Goal: Transaction & Acquisition: Subscribe to service/newsletter

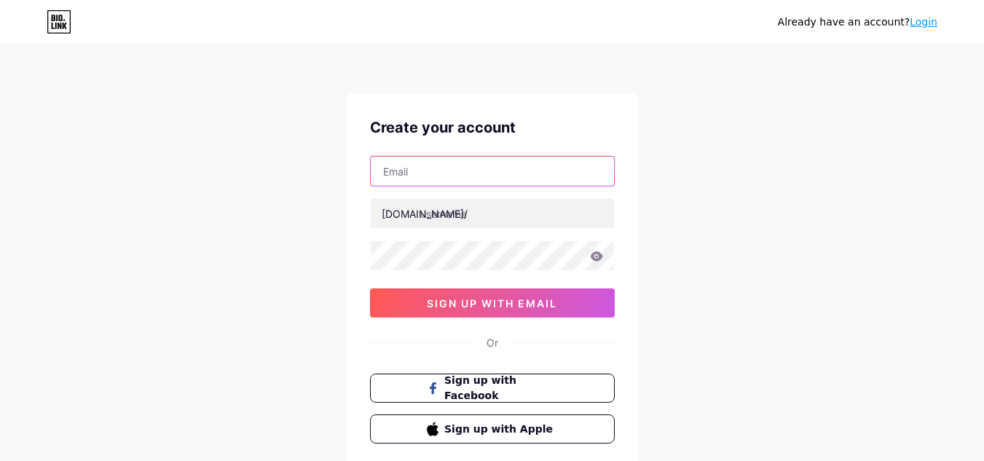
click at [468, 165] on input "text" at bounding box center [492, 171] width 243 height 29
type input "[EMAIL_ADDRESS][DOMAIN_NAME]"
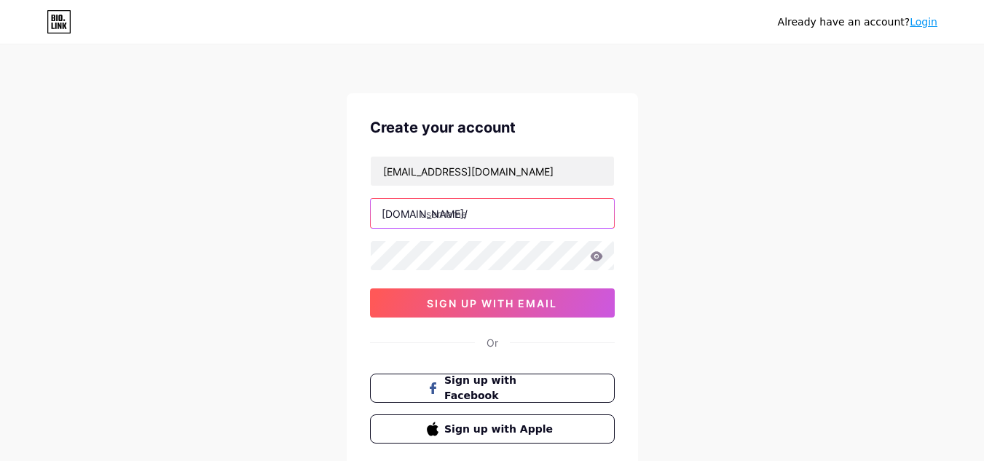
click at [494, 208] on input "text" at bounding box center [492, 213] width 243 height 29
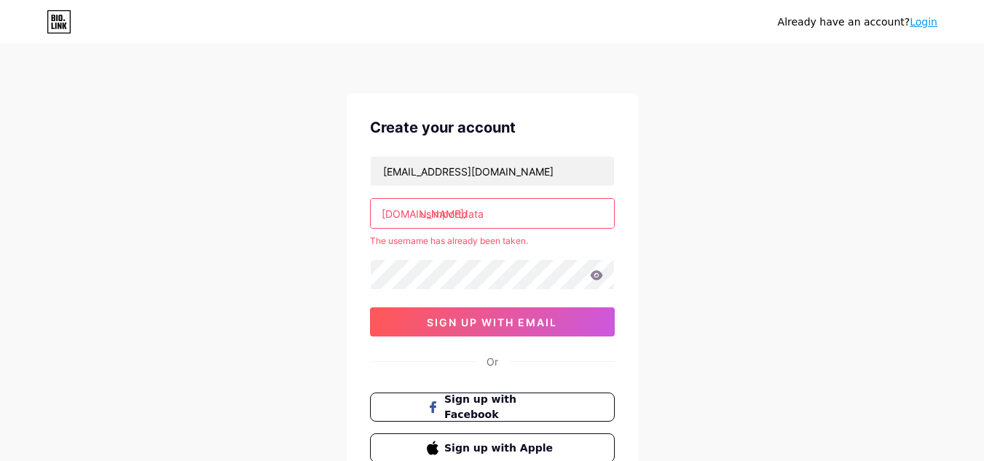
click at [519, 213] on input "usimportdata" at bounding box center [492, 213] width 243 height 29
click at [573, 212] on input "usimportdataproviders" at bounding box center [492, 213] width 243 height 29
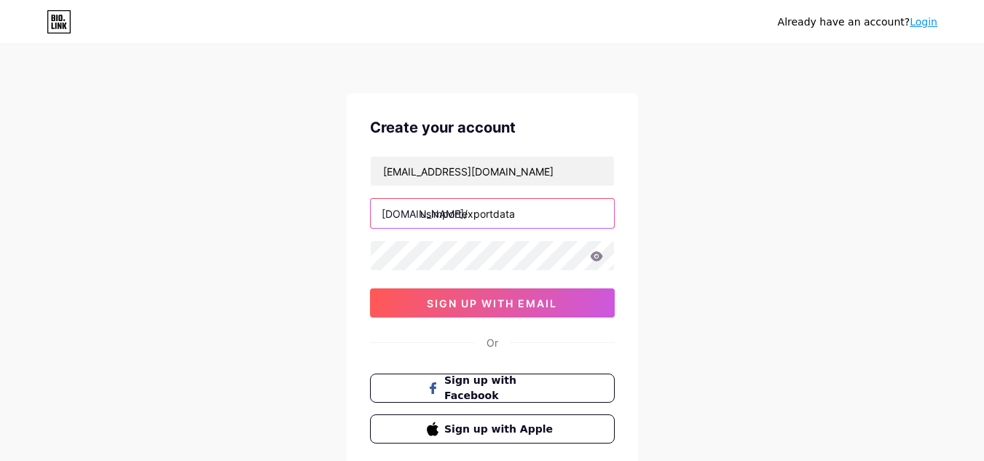
type input "usimportexportdata"
click at [512, 271] on div "[EMAIL_ADDRESS][DOMAIN_NAME] [DOMAIN_NAME]/ usimportexportdata 0cAFcWeA4DOi4Qdc…" at bounding box center [492, 237] width 245 height 162
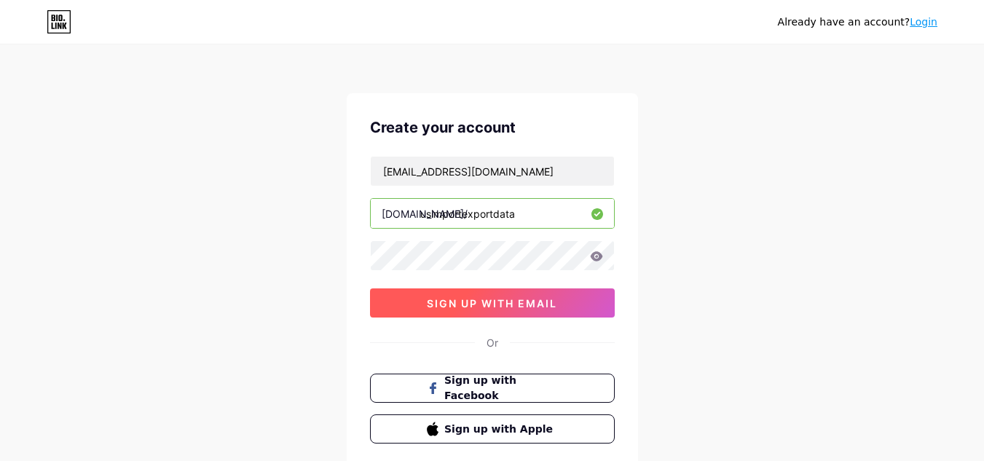
click at [498, 308] on span "sign up with email" at bounding box center [492, 303] width 130 height 12
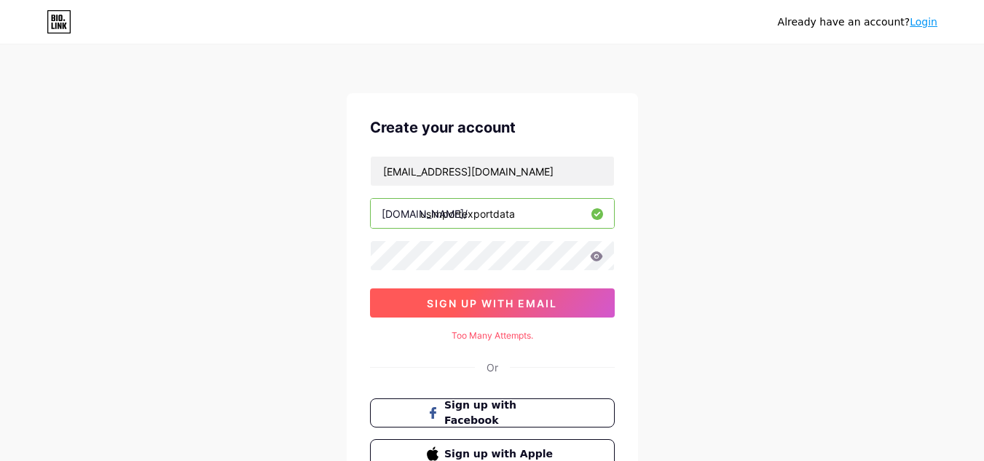
click at [560, 308] on button "sign up with email" at bounding box center [492, 302] width 245 height 29
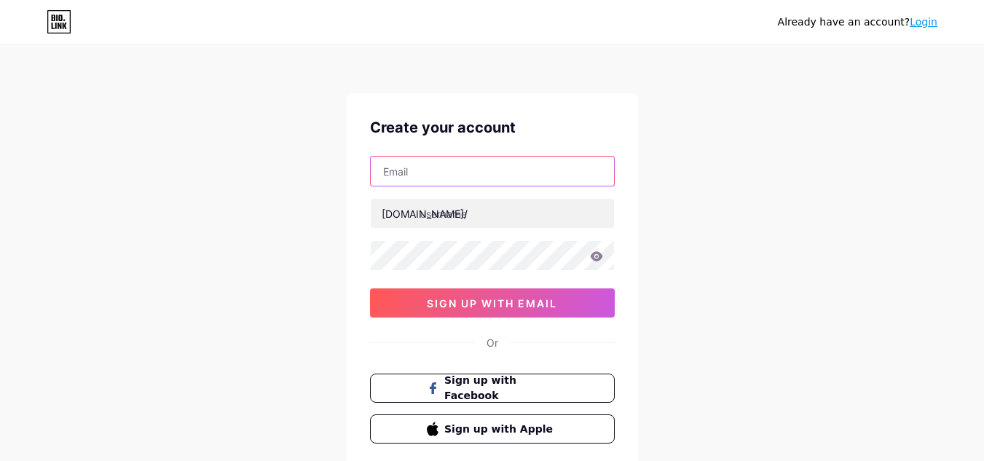
drag, startPoint x: 0, startPoint y: 0, endPoint x: 489, endPoint y: 178, distance: 520.1
click at [489, 178] on input "text" at bounding box center [492, 171] width 243 height 29
type input "[EMAIL_ADDRESS][DOMAIN_NAME]"
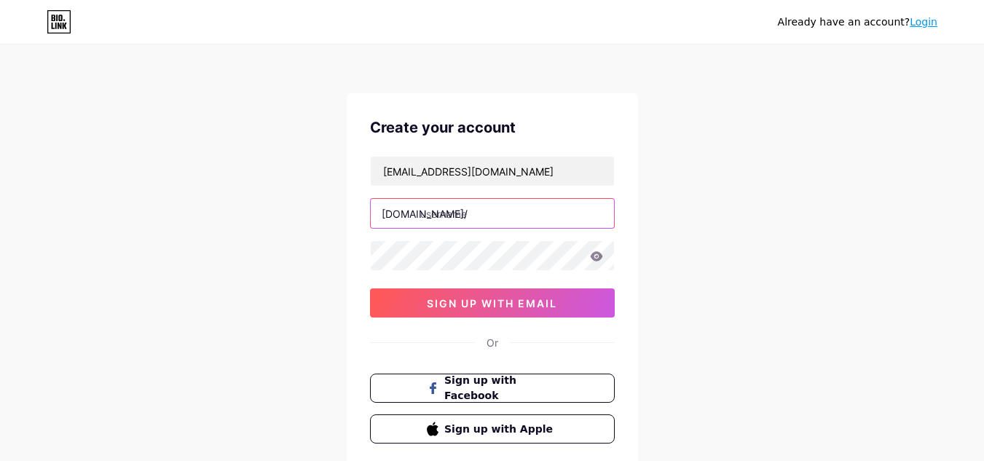
click at [487, 221] on input "text" at bounding box center [492, 213] width 243 height 29
type input "usimportexportdata"
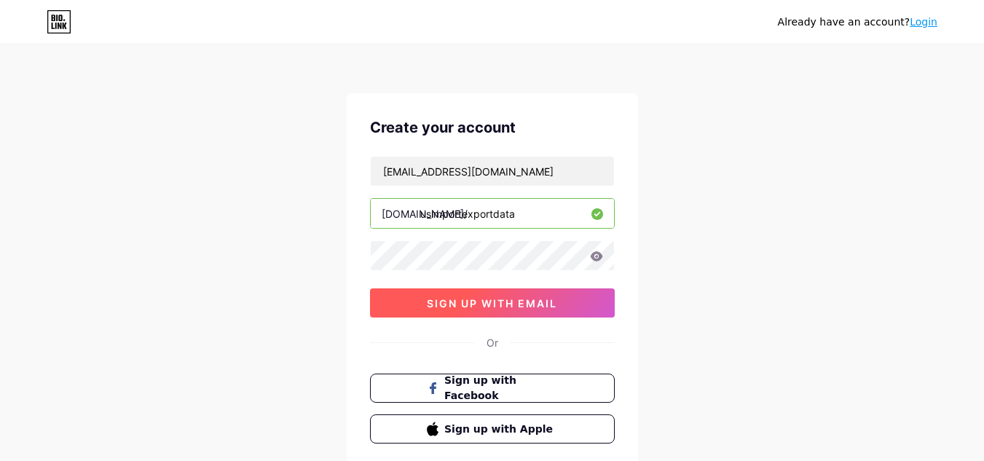
click at [519, 297] on span "sign up with email" at bounding box center [492, 303] width 130 height 12
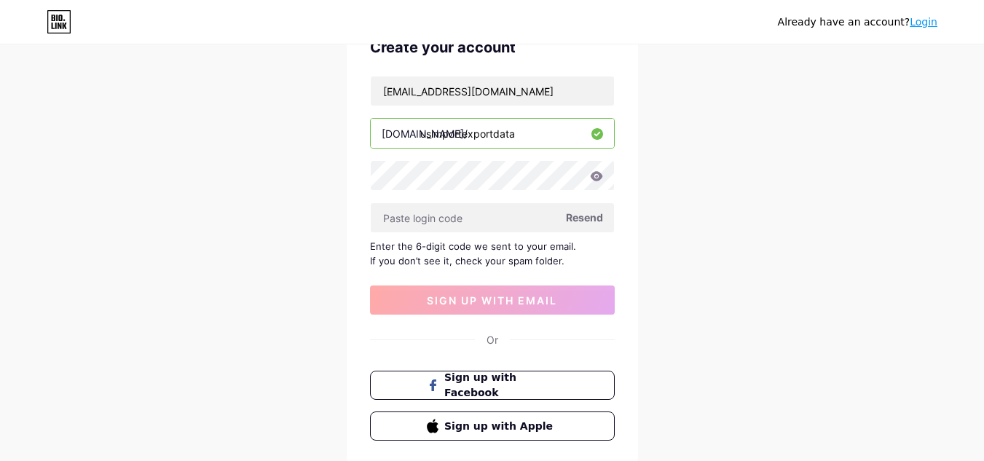
scroll to position [146, 0]
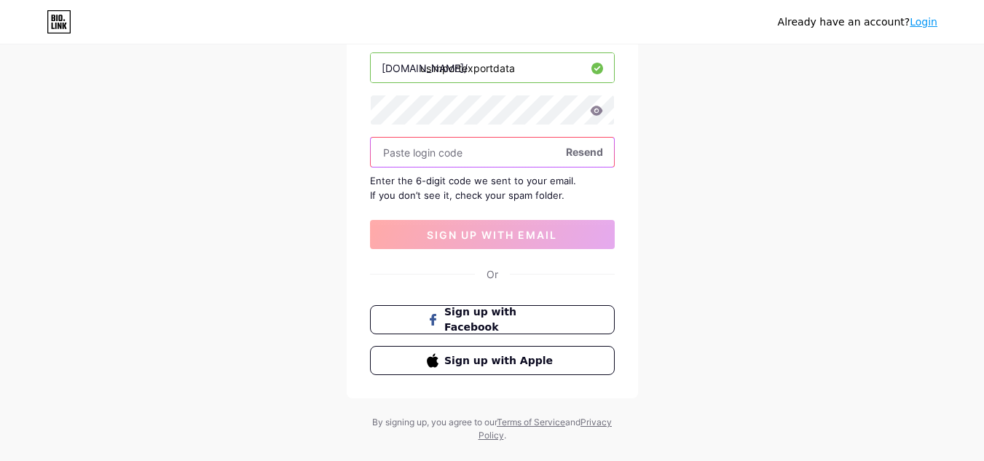
paste input "519856"
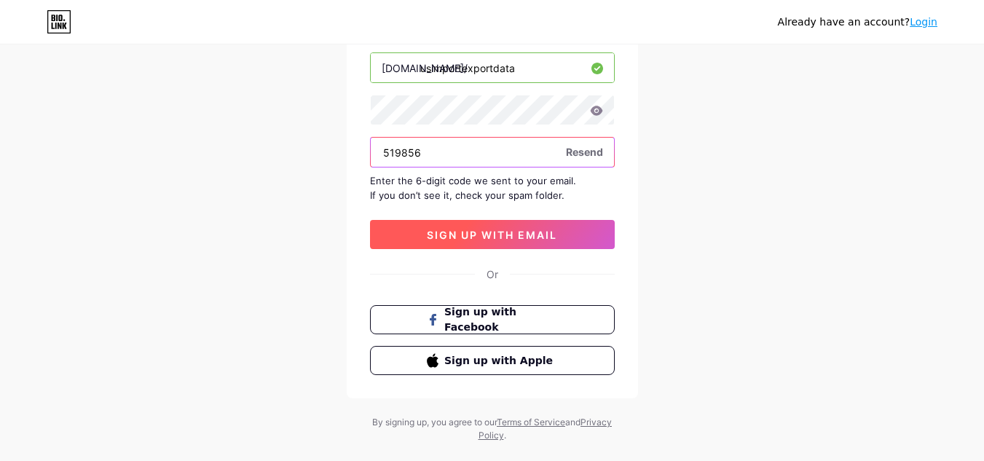
type input "519856"
click at [519, 237] on span "sign up with email" at bounding box center [492, 235] width 130 height 12
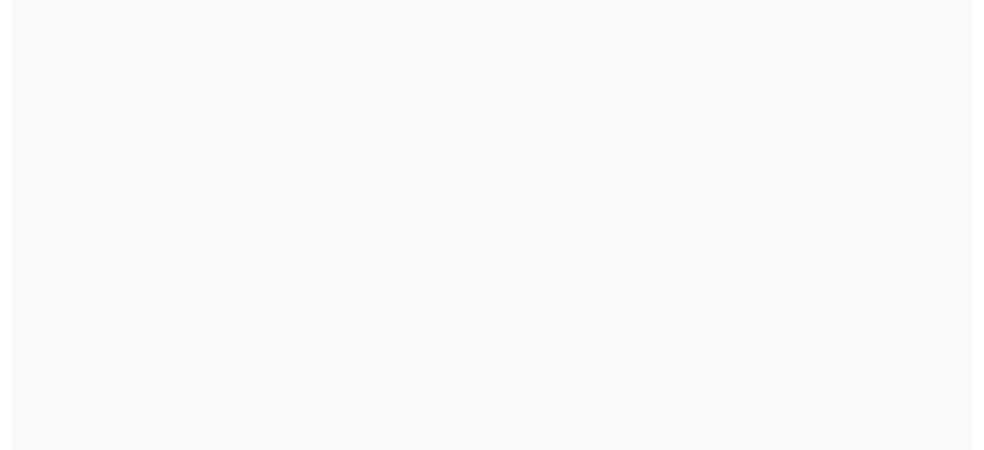
scroll to position [0, 0]
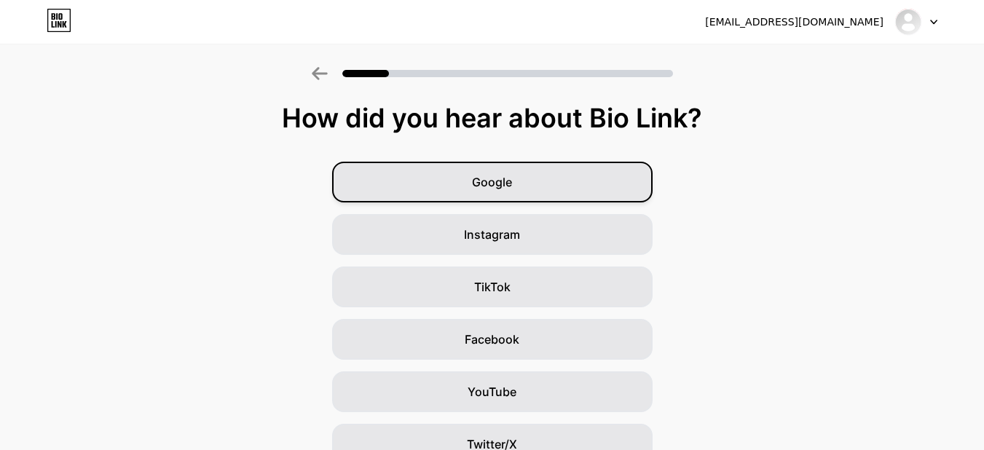
click at [505, 191] on div "Google" at bounding box center [492, 182] width 321 height 41
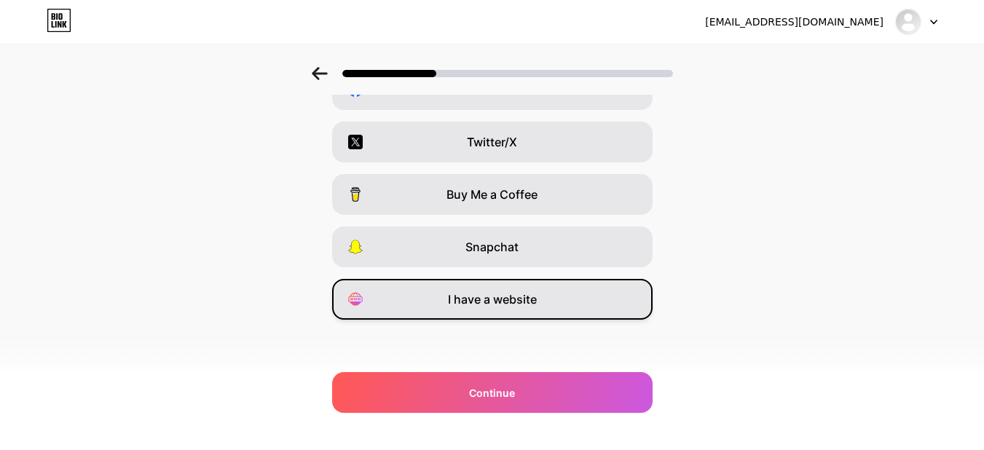
scroll to position [251, 0]
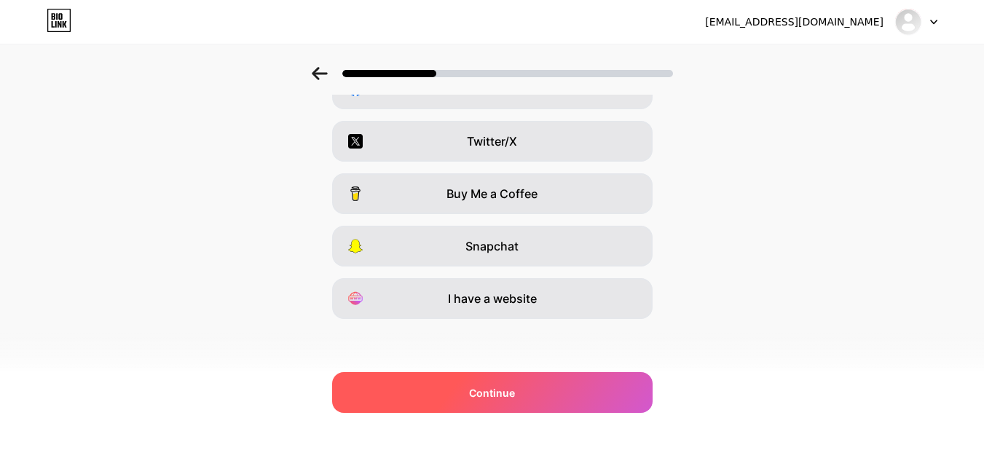
click at [522, 379] on div "Continue" at bounding box center [492, 392] width 321 height 41
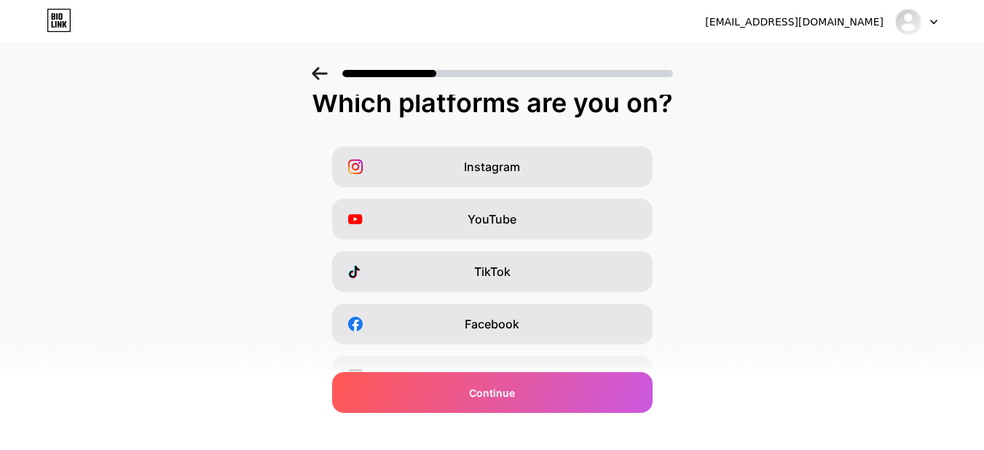
scroll to position [0, 0]
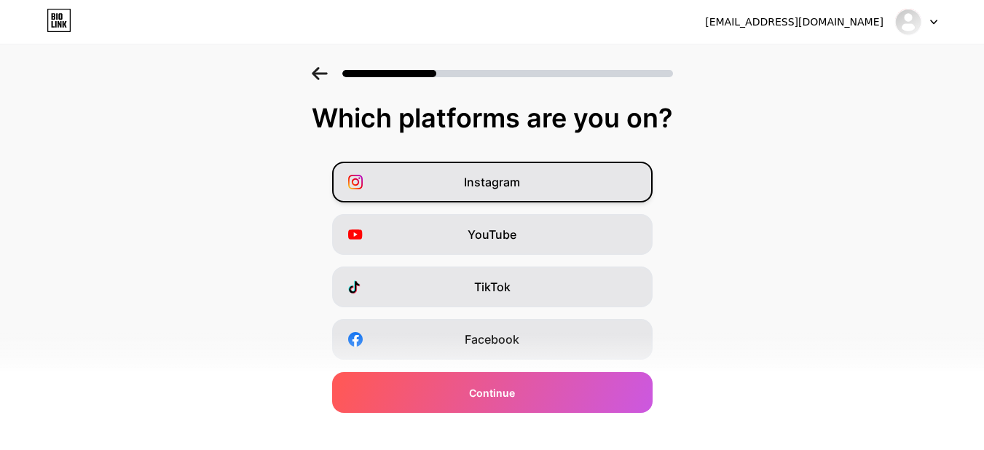
click at [587, 184] on div "Instagram" at bounding box center [492, 182] width 321 height 41
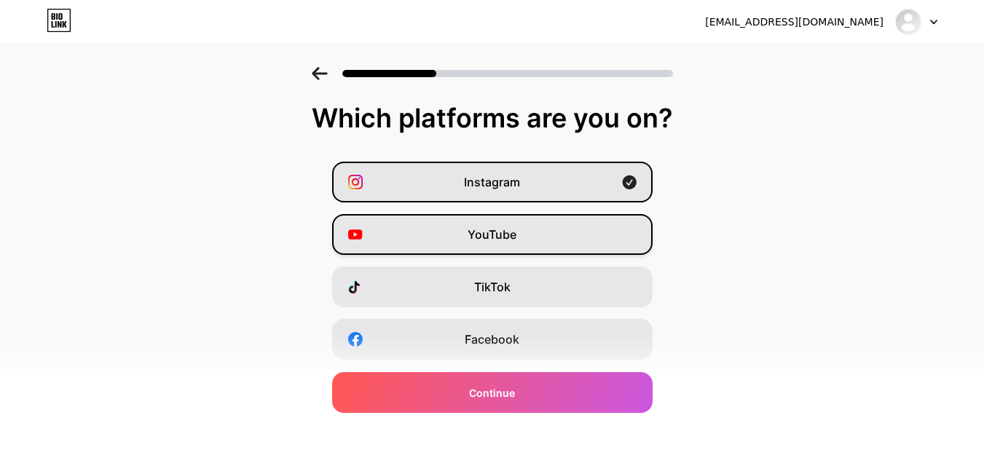
click at [561, 221] on div "YouTube" at bounding box center [492, 234] width 321 height 41
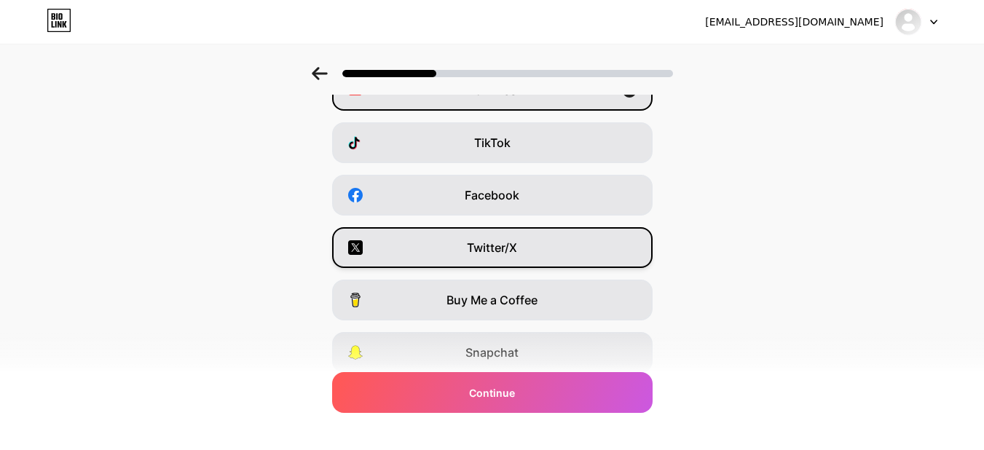
scroll to position [146, 0]
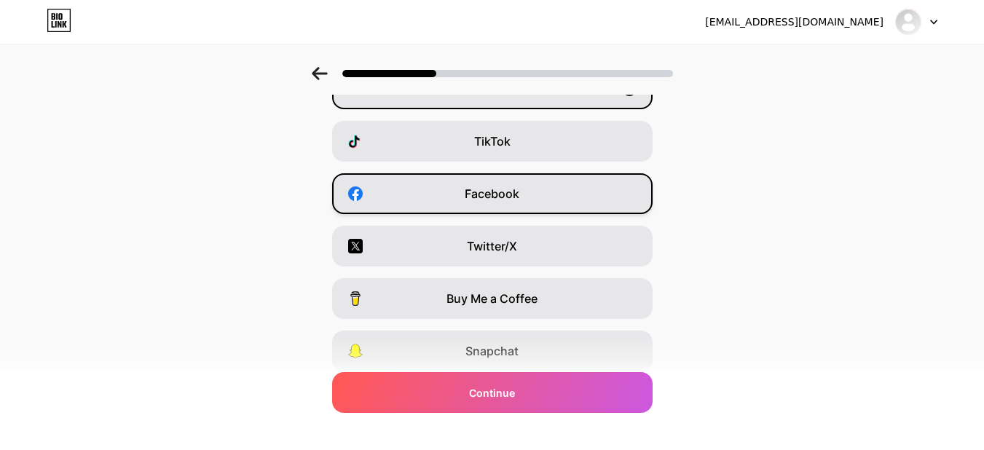
click at [546, 202] on div "Facebook" at bounding box center [492, 193] width 321 height 41
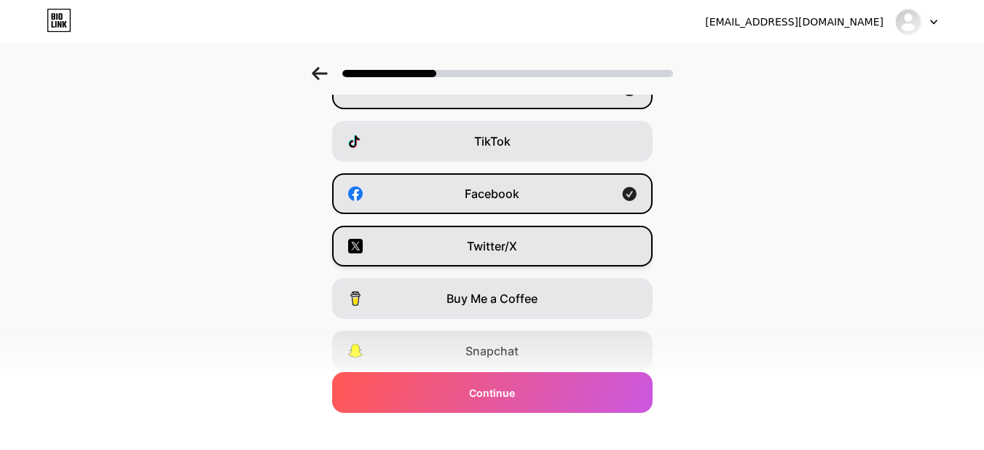
click at [539, 235] on div "Twitter/X" at bounding box center [492, 246] width 321 height 41
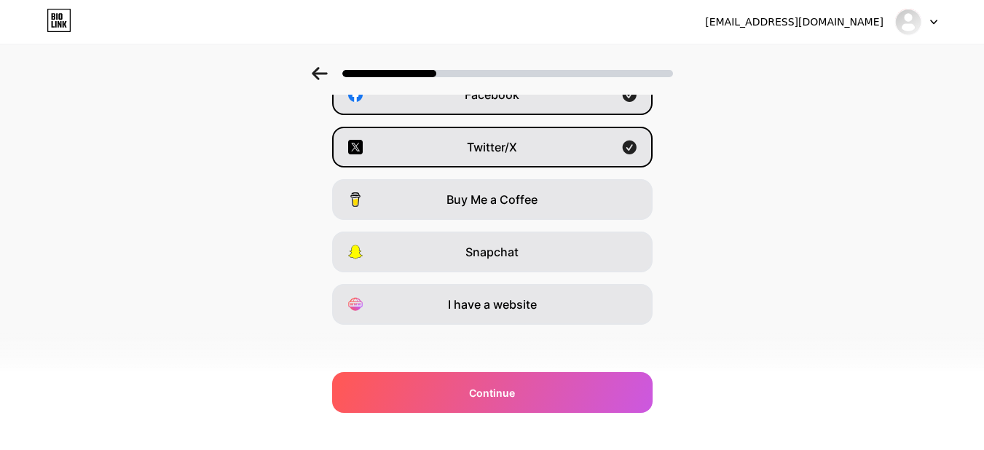
scroll to position [251, 0]
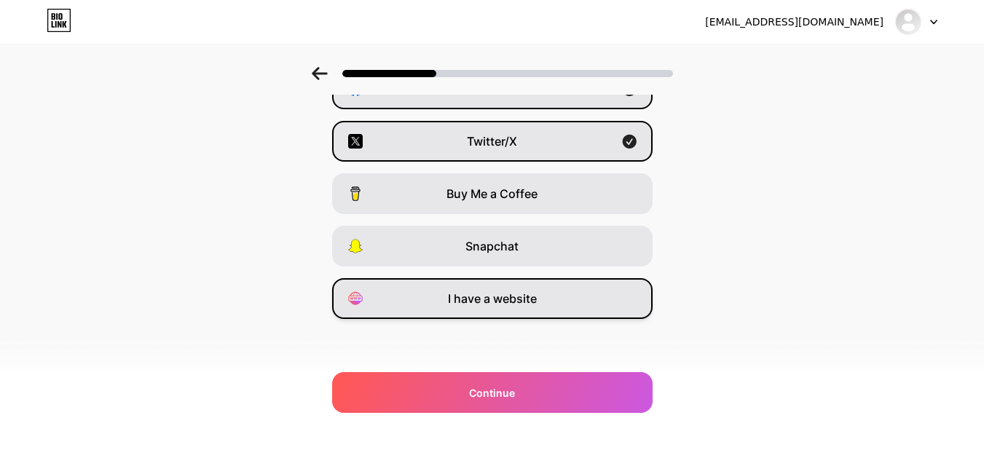
click at [543, 291] on div "I have a website" at bounding box center [492, 298] width 321 height 41
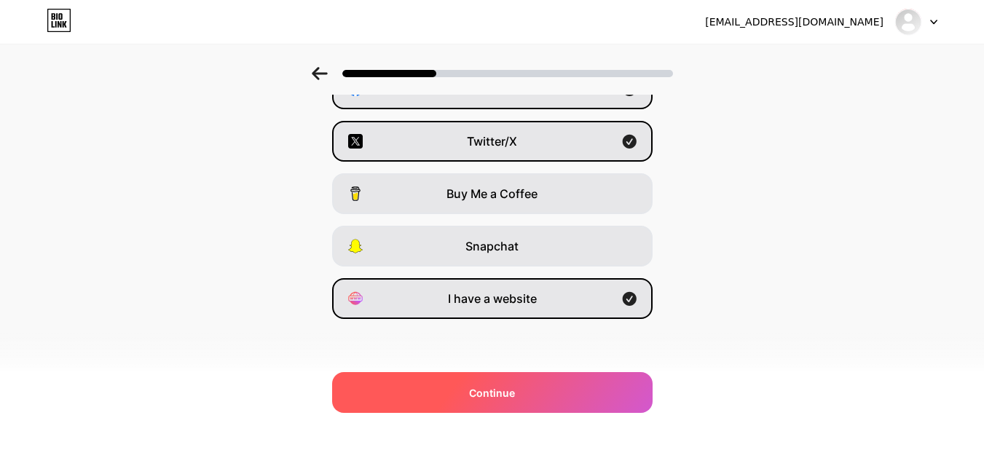
click at [529, 396] on div "Continue" at bounding box center [492, 392] width 321 height 41
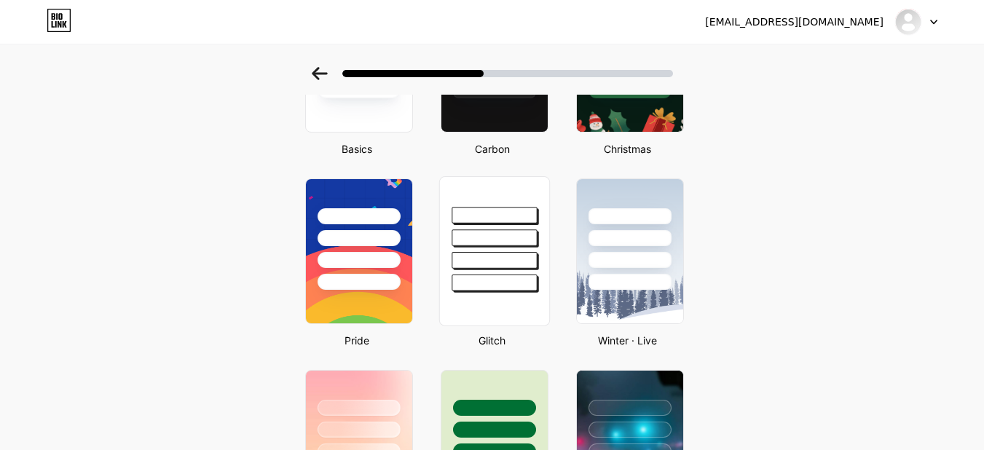
scroll to position [73, 0]
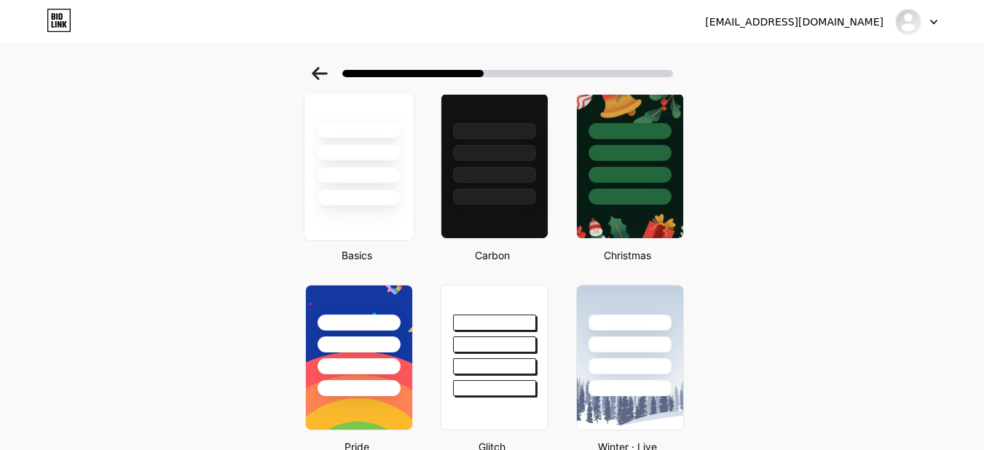
click at [374, 189] on div at bounding box center [358, 197] width 85 height 17
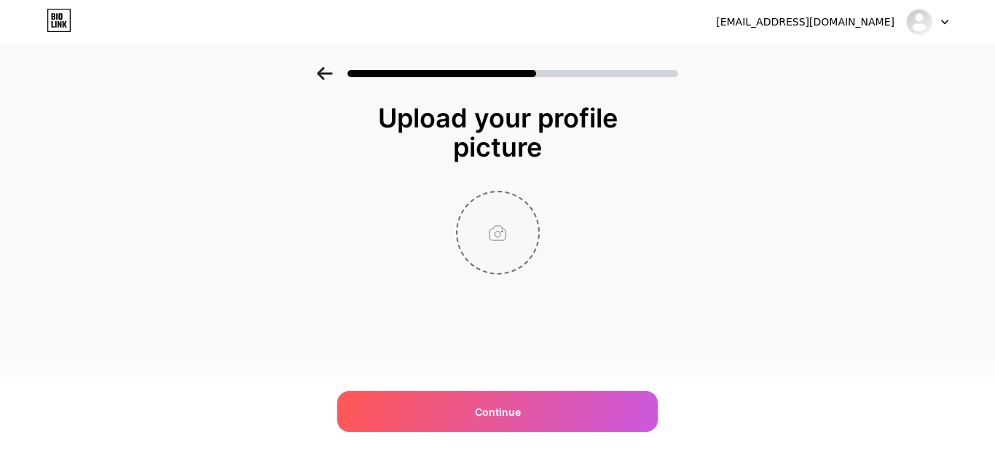
click at [486, 232] on input "file" at bounding box center [498, 232] width 81 height 81
type input "C:\fakepath\logo.jpg"
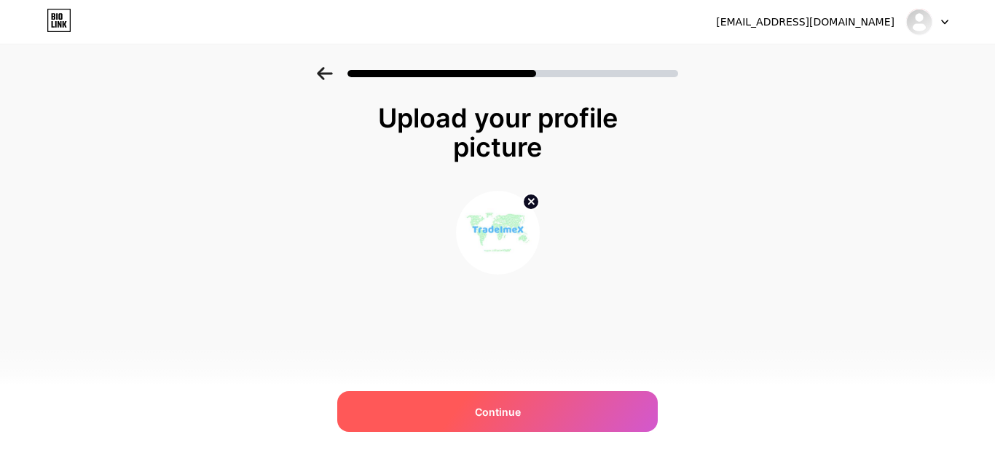
click at [464, 410] on div "Continue" at bounding box center [497, 411] width 321 height 41
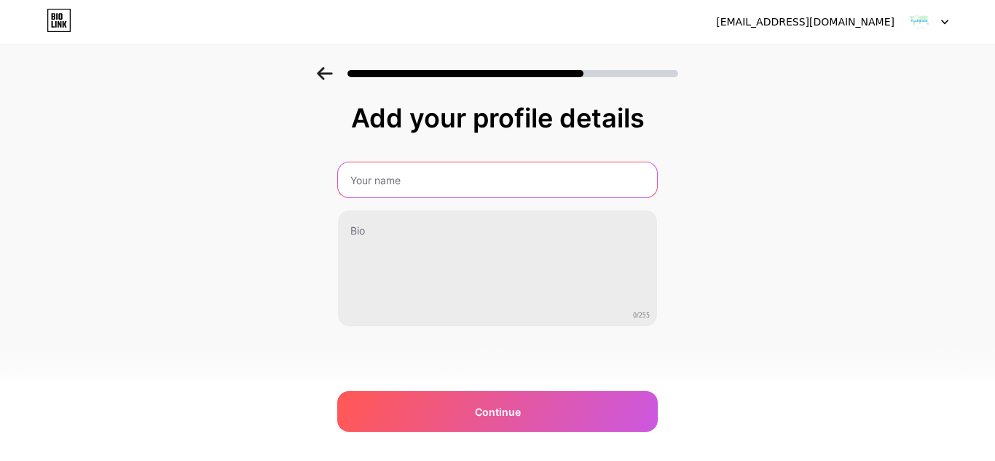
click at [447, 182] on input "text" at bounding box center [497, 179] width 319 height 35
type input "usimportdata"
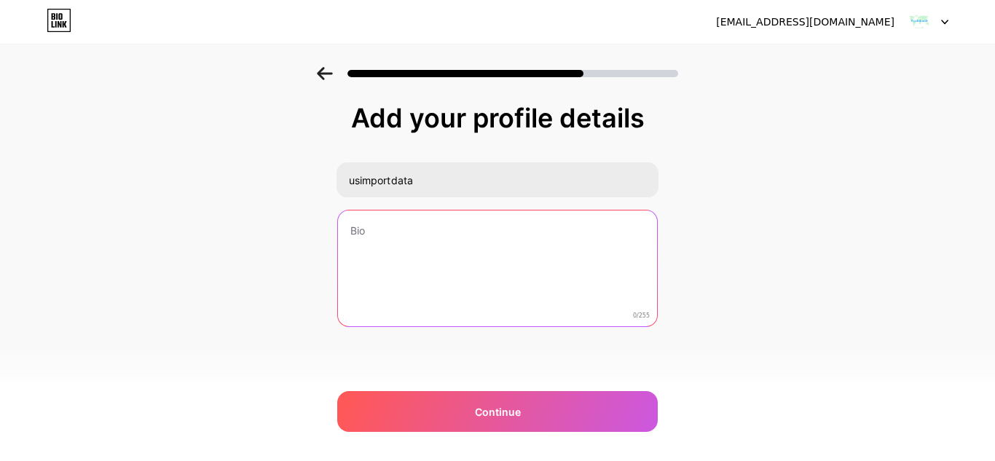
click at [428, 252] on textarea at bounding box center [497, 269] width 319 height 117
paste textarea "We are a leading source for accurate and comprehensive US import data, export d…"
type textarea "We are a leading source for accurate and comprehensive US import data, export d…"
paste textarea "Access reliable US trade data, US import data, US export data, and US export tr…"
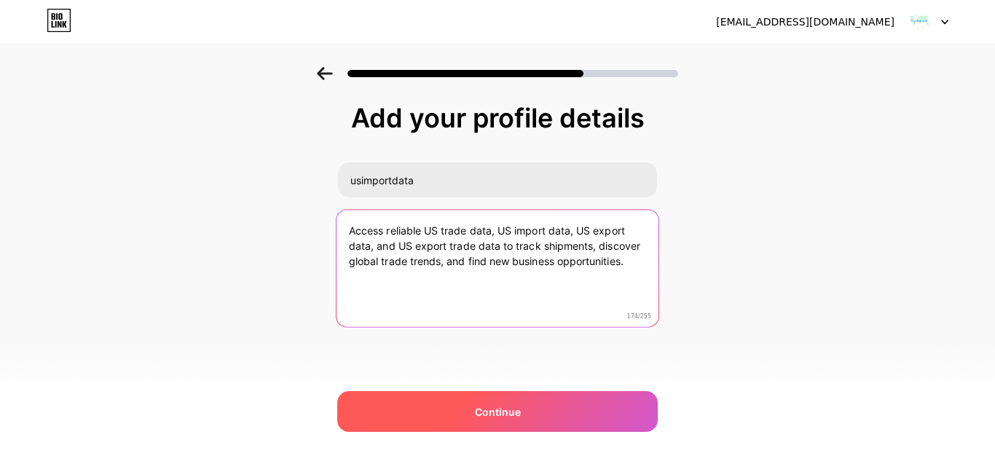
type textarea "Access reliable US trade data, US import data, US export data, and US export tr…"
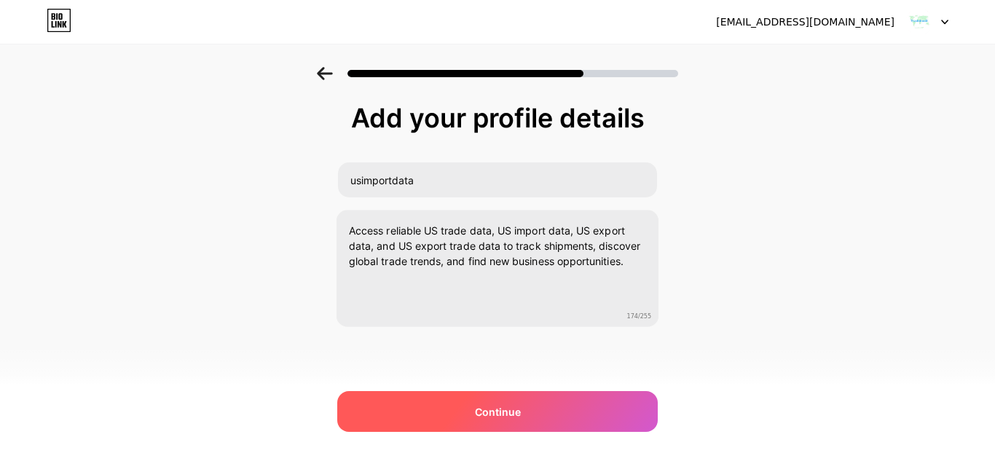
click at [510, 423] on div "Continue" at bounding box center [497, 411] width 321 height 41
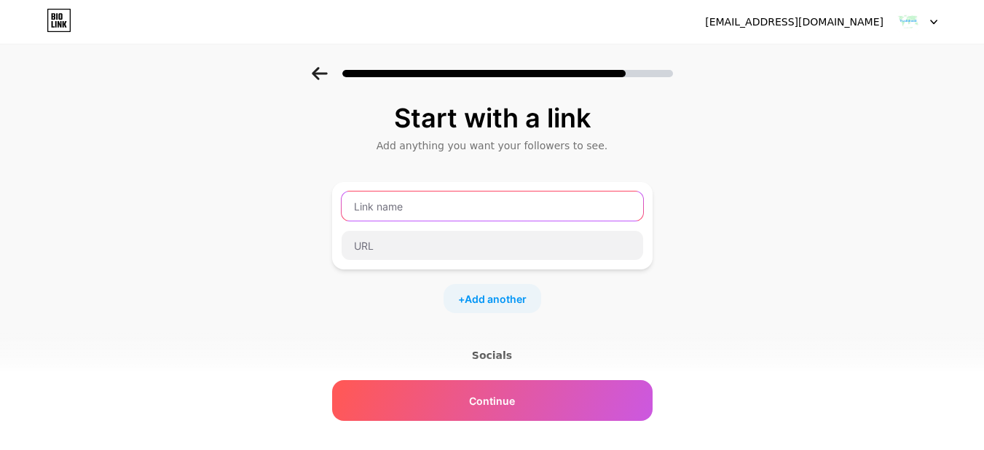
click at [471, 212] on input "text" at bounding box center [493, 206] width 302 height 29
type input "Website"
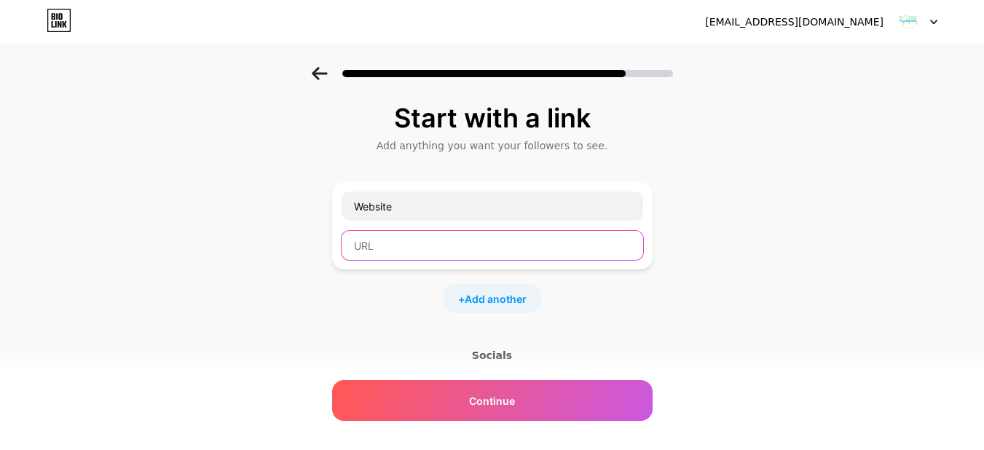
click at [474, 240] on input "text" at bounding box center [493, 245] width 302 height 29
paste input "https://usimportdata.com/"
type input "https://usimportdata.com/"
click at [527, 301] on span "Add another" at bounding box center [496, 298] width 62 height 15
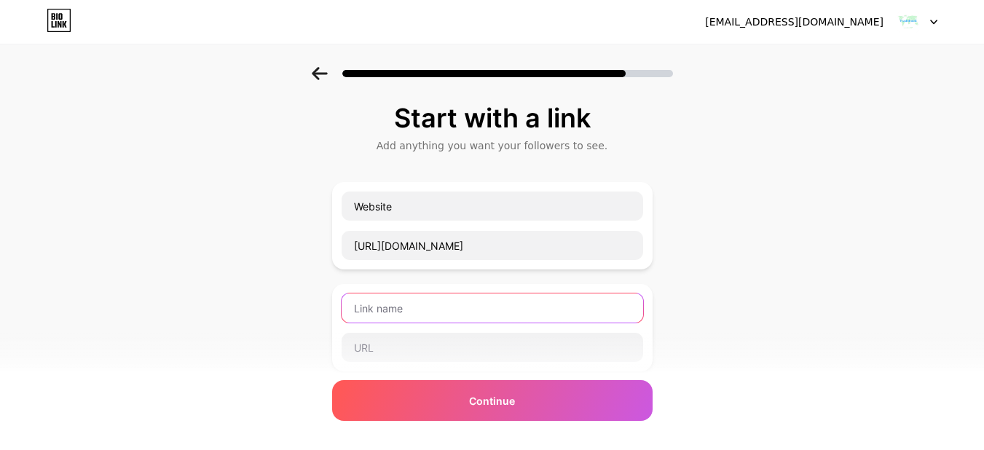
click at [511, 305] on input "text" at bounding box center [493, 308] width 302 height 29
type input "Facebook"
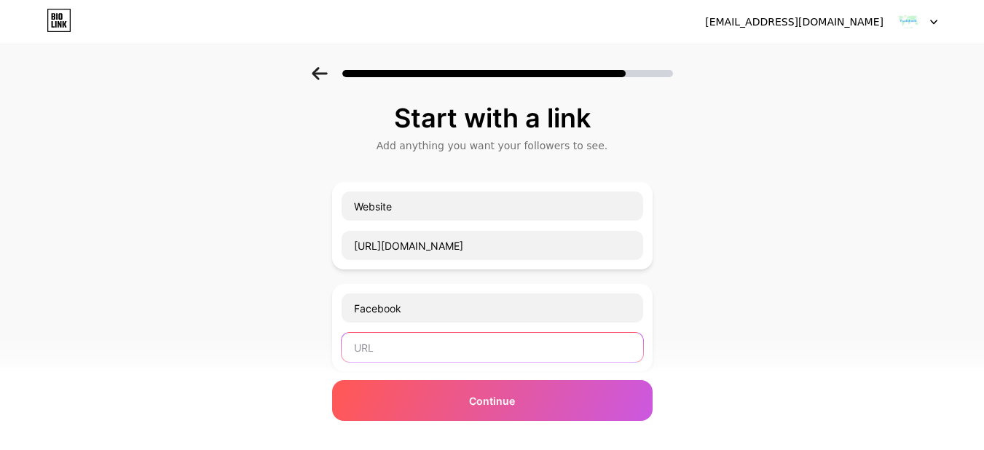
click at [628, 358] on input "text" at bounding box center [493, 347] width 302 height 29
paste input "https://www.facebook.com/tradeimex"
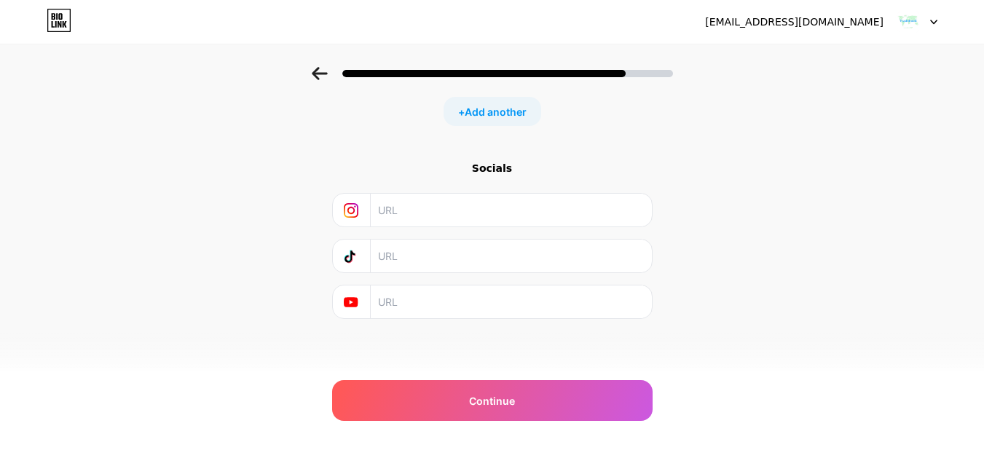
type input "https://www.facebook.com/tradeimex"
click at [490, 208] on input "text" at bounding box center [510, 210] width 264 height 33
paste input "https://www.instagram.com/tradeimexinfo?igshid=OGQ5ZDc2ODk2ZA=="
type input "https://www.instagram.com/tradeimexinfo?igshid=OGQ5ZDc2ODk2ZA=="
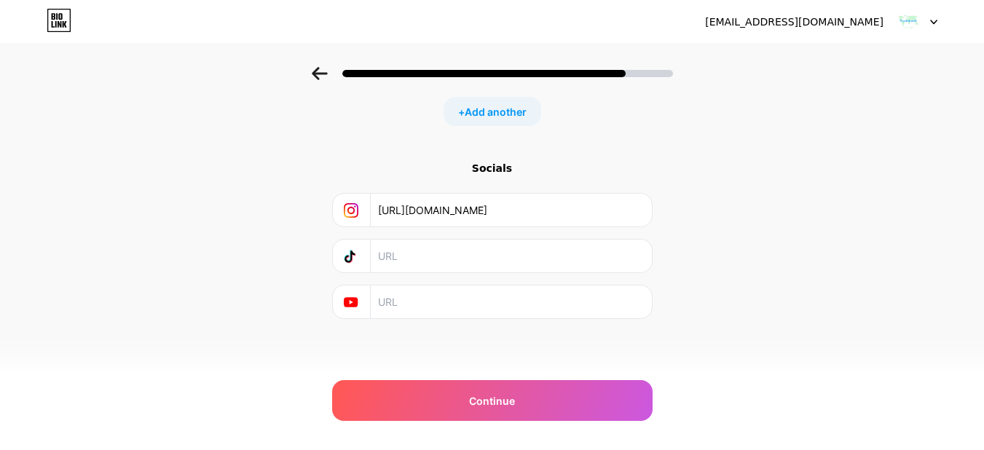
click at [492, 264] on input "text" at bounding box center [510, 256] width 264 height 33
click at [503, 301] on input "text" at bounding box center [510, 302] width 264 height 33
paste input "https://www.youtube.com/@tradeimex"
type input "https://www.youtube.com/@tradeimex"
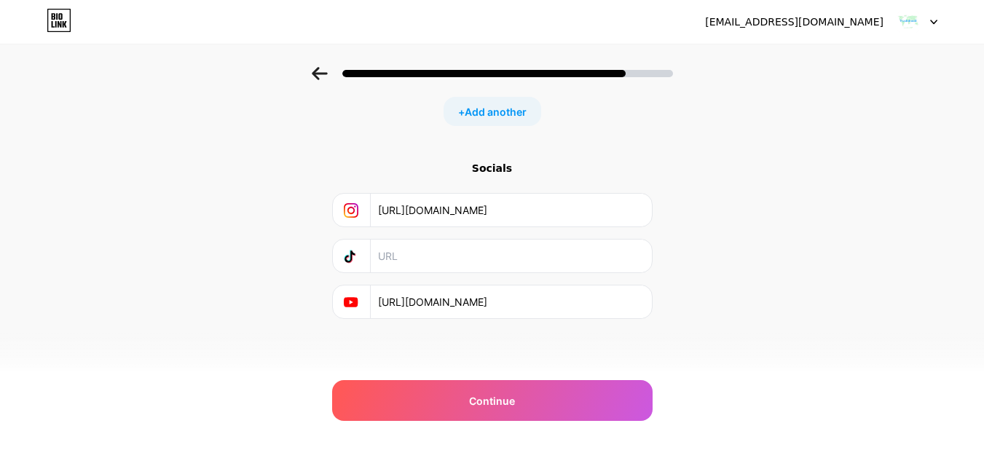
click at [503, 100] on div "+ Add another" at bounding box center [493, 111] width 98 height 29
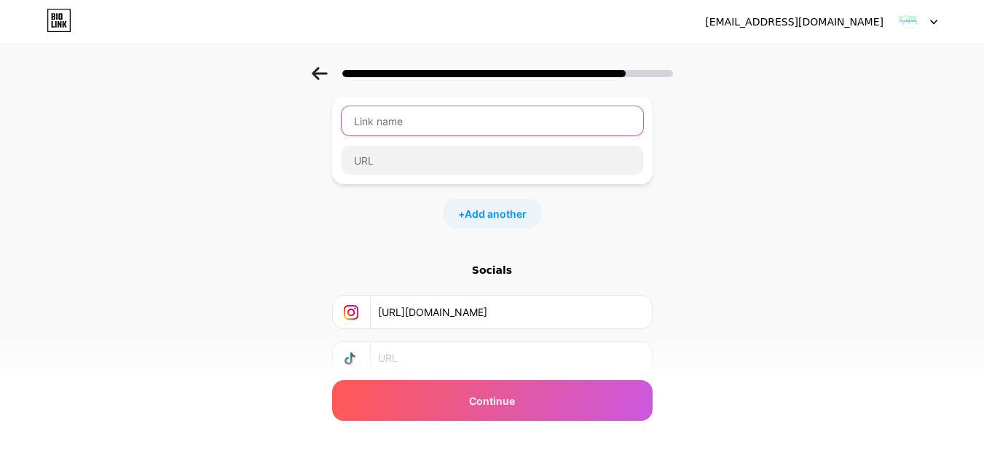
click at [497, 127] on input "text" at bounding box center [493, 120] width 302 height 29
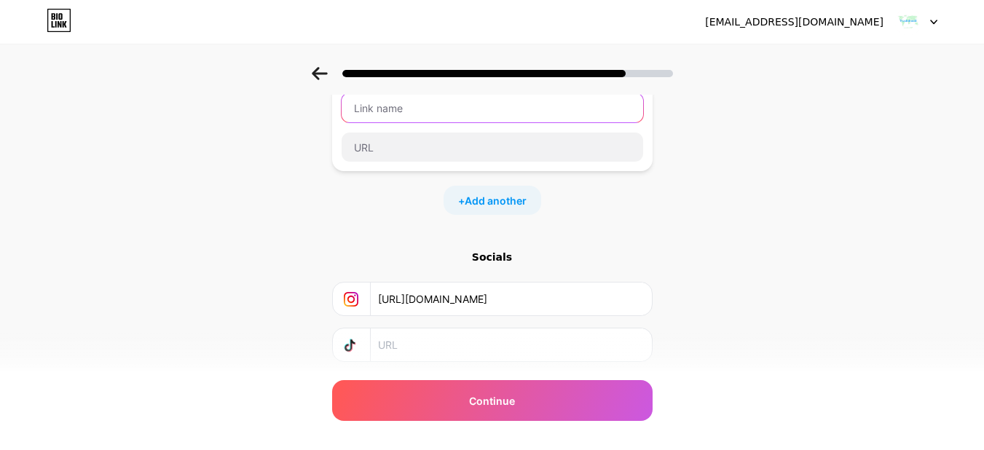
scroll to position [173, 0]
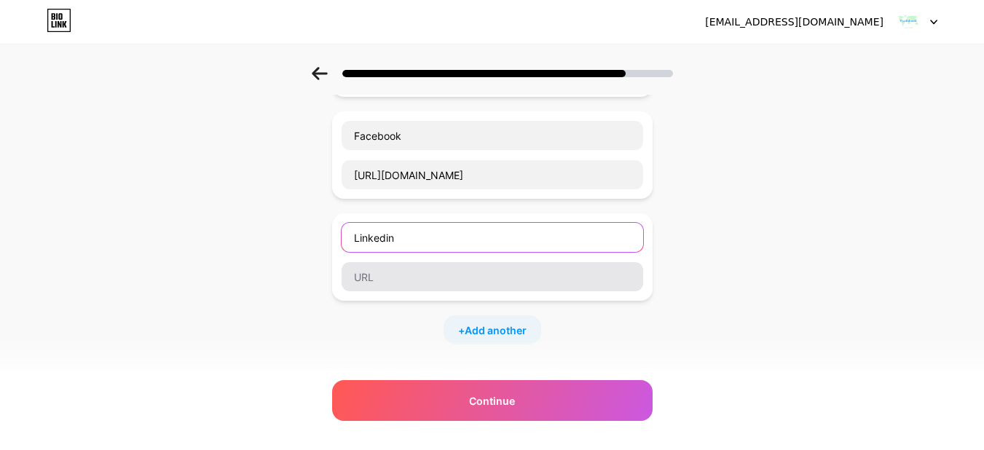
type input "Linkedin"
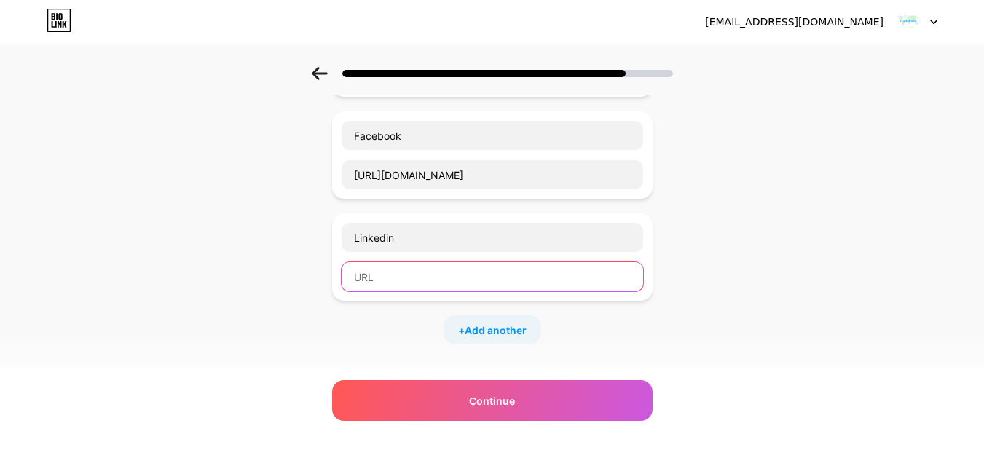
click at [631, 282] on input "text" at bounding box center [493, 276] width 302 height 29
paste input "https://www.linkedin.com/in/tradeimex-import-export-data-provider-8b3533172/"
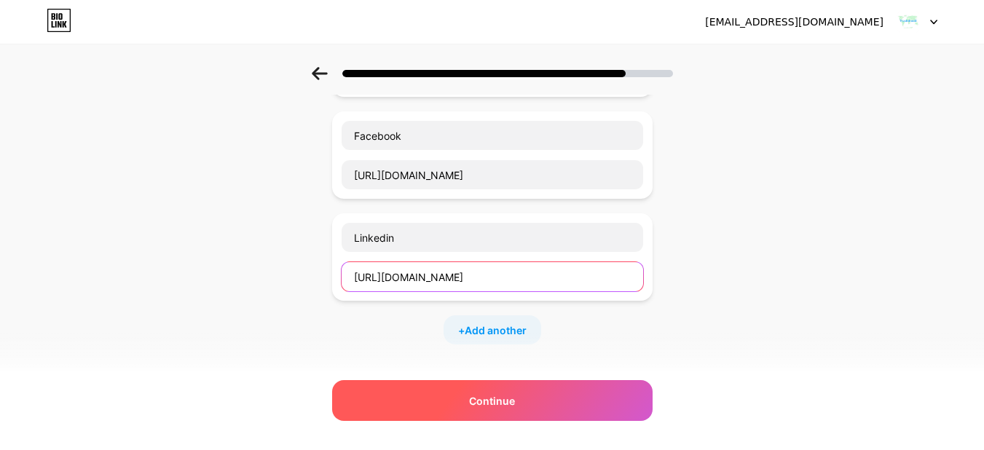
type input "https://www.linkedin.com/in/tradeimex-import-export-data-provider-8b3533172/"
click at [581, 401] on div "Continue" at bounding box center [492, 400] width 321 height 41
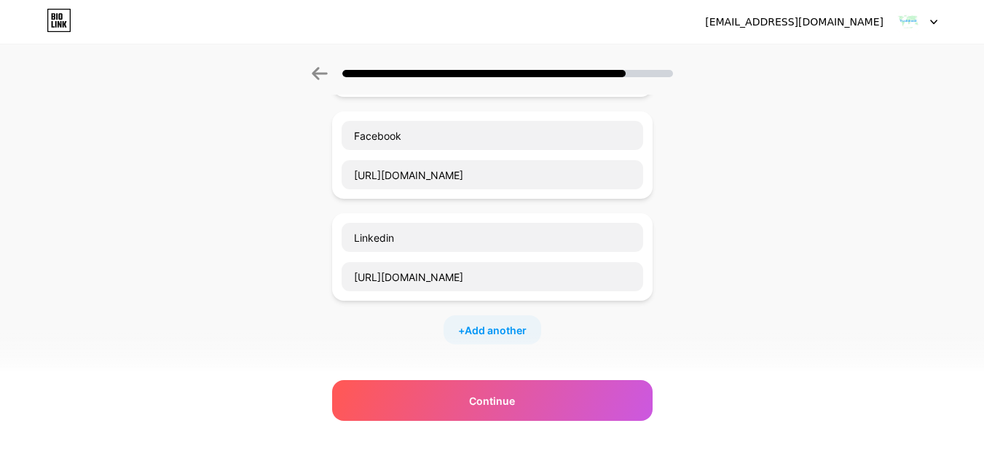
click at [575, 370] on div "Start with a link Add anything you want your followers to see. Website https://…" at bounding box center [492, 234] width 321 height 607
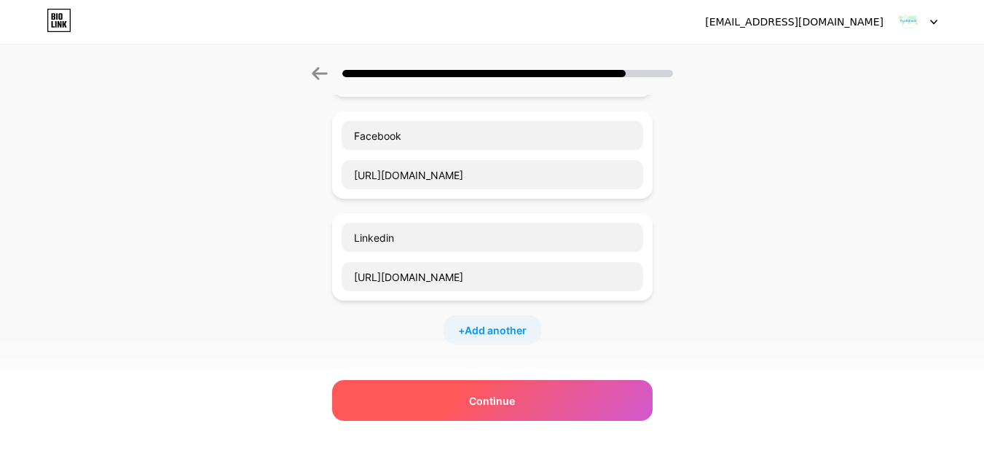
click at [582, 390] on div "Continue" at bounding box center [492, 400] width 321 height 41
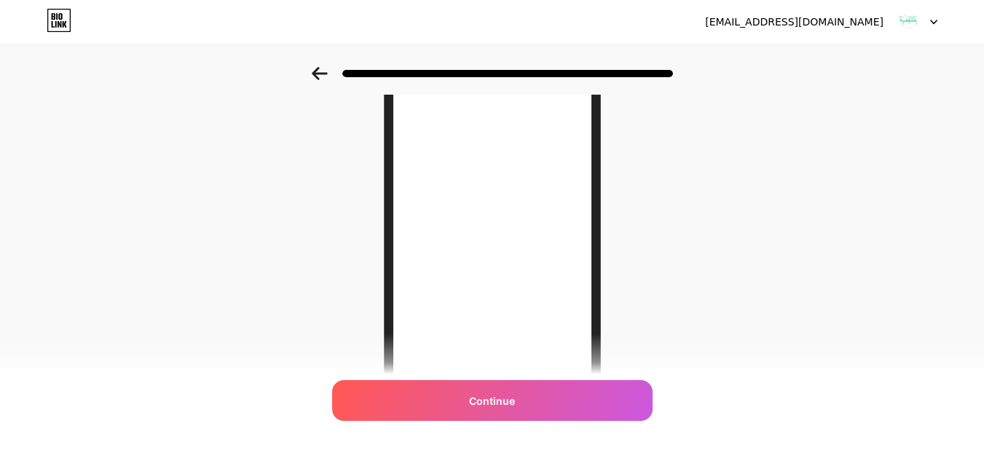
scroll to position [209, 0]
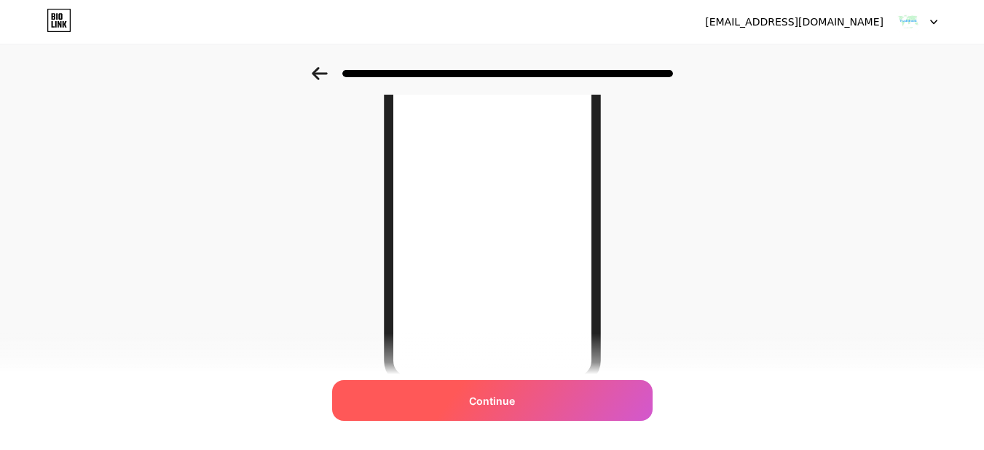
click at [515, 396] on span "Continue" at bounding box center [492, 400] width 46 height 15
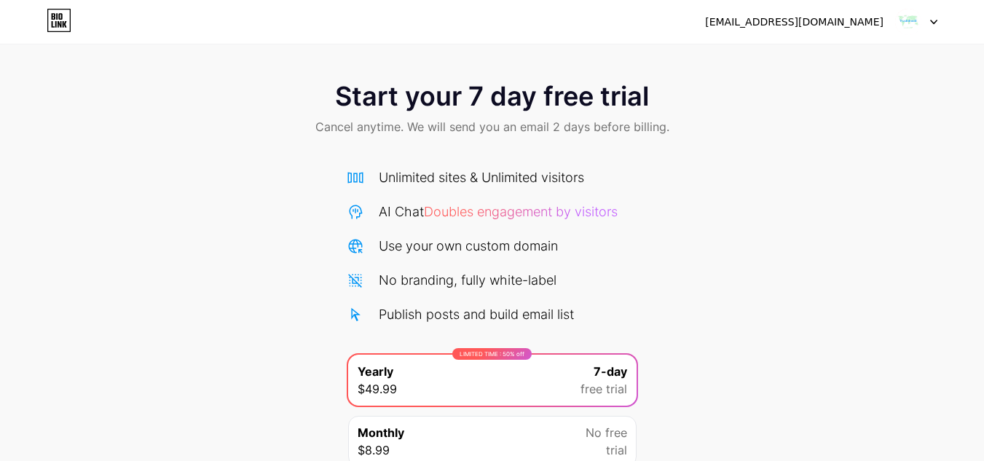
click at [908, 16] on img at bounding box center [909, 22] width 28 height 28
click at [862, 139] on div "Start your 7 day free trial Cancel anytime. We will send you an email 2 days be…" at bounding box center [492, 110] width 984 height 86
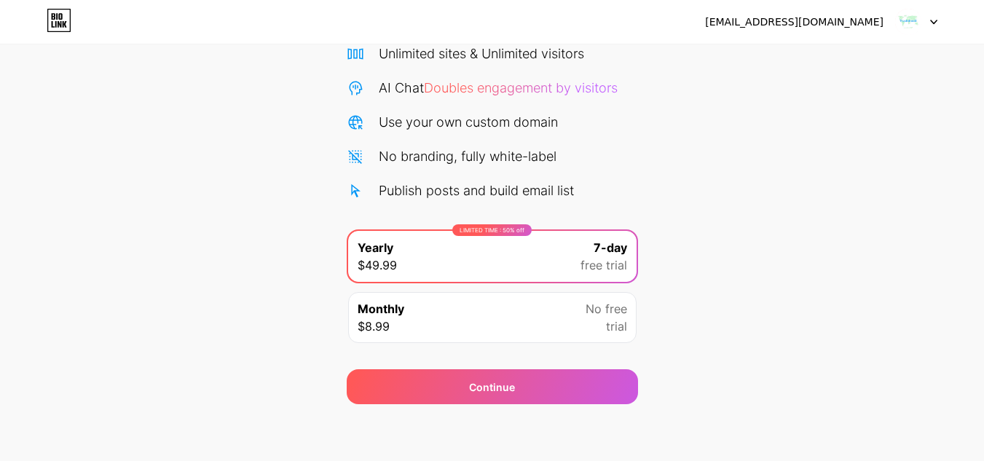
scroll to position [125, 0]
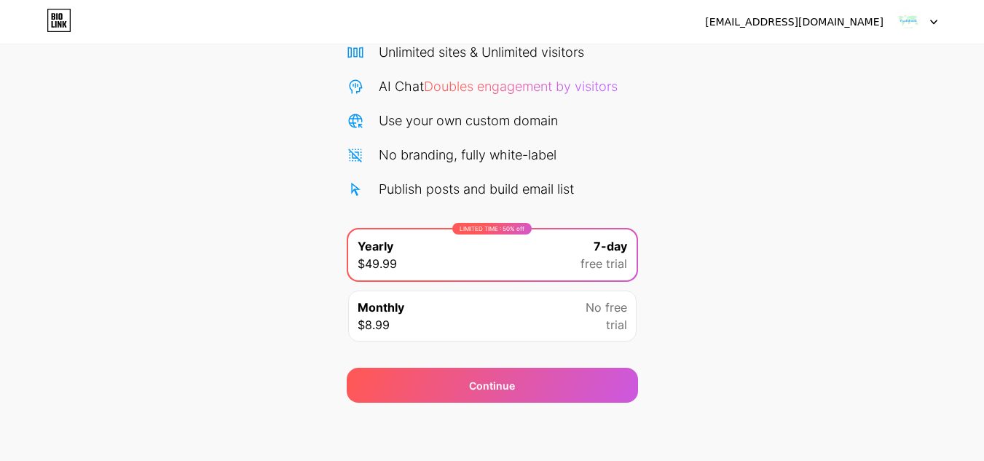
click at [728, 370] on div "Start your 7 day free trial Cancel anytime. We will send you an email 2 days be…" at bounding box center [492, 172] width 984 height 461
click at [925, 24] on div at bounding box center [916, 22] width 42 height 26
click at [908, 17] on img at bounding box center [909, 22] width 28 height 28
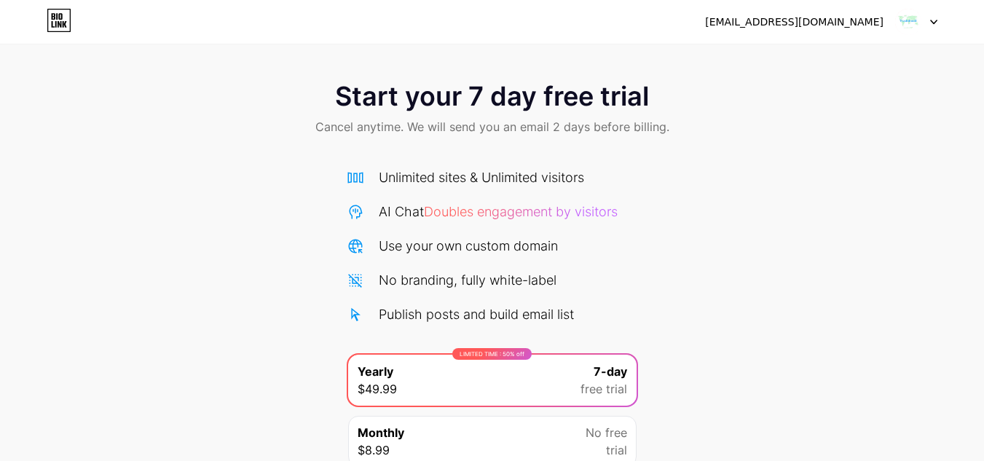
click at [911, 18] on img at bounding box center [909, 22] width 28 height 28
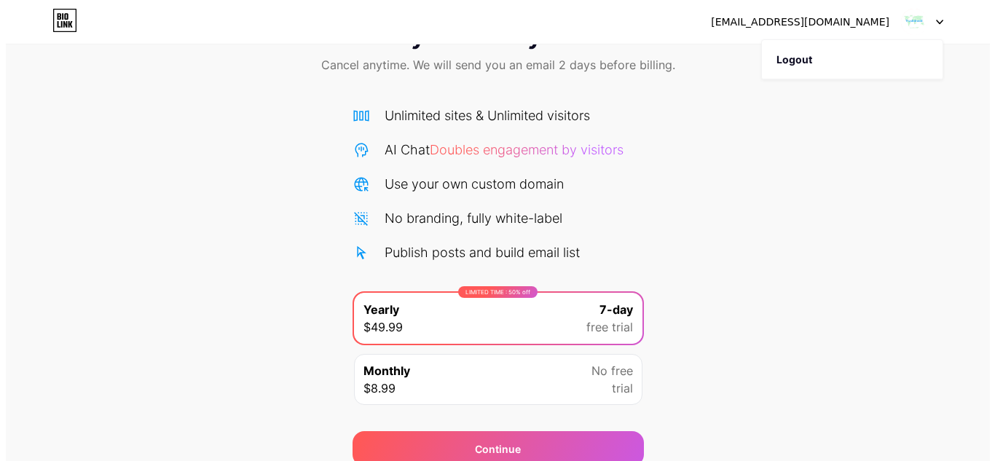
scroll to position [125, 0]
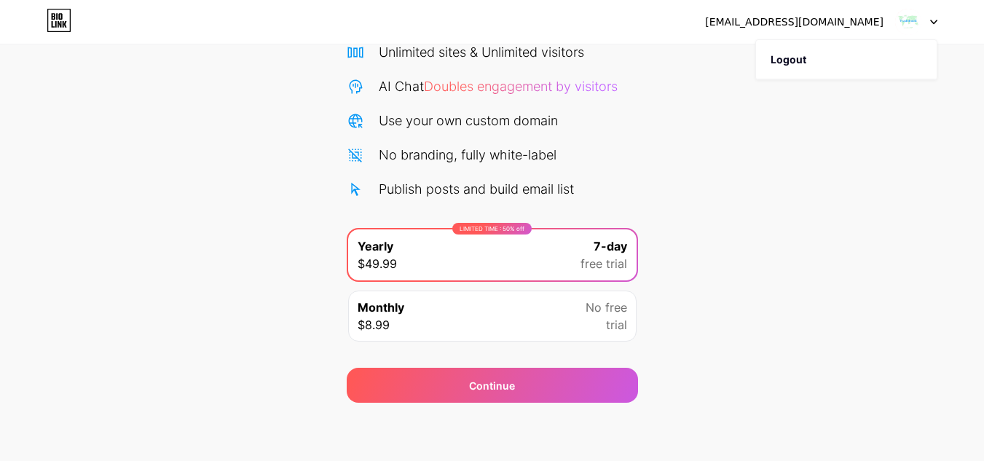
click at [553, 318] on div "Monthly $8.99 No free trial" at bounding box center [492, 316] width 288 height 51
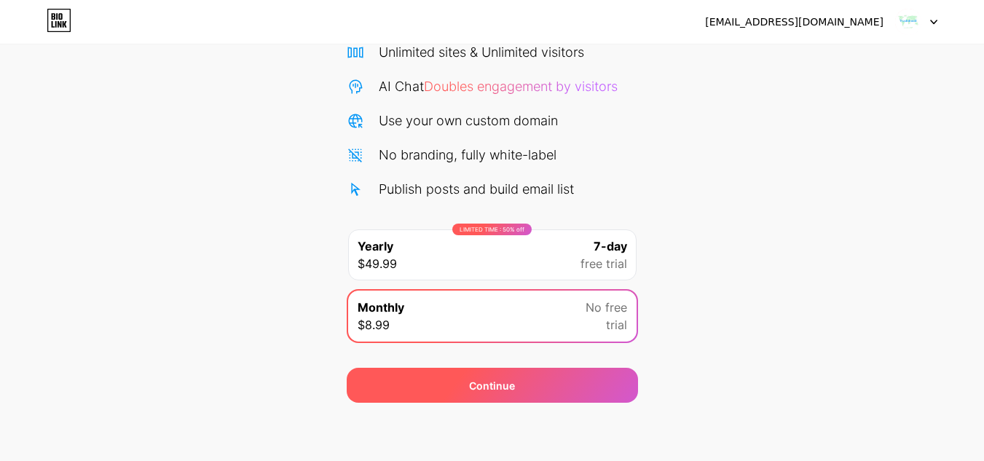
click at [560, 387] on div "Continue" at bounding box center [492, 385] width 291 height 35
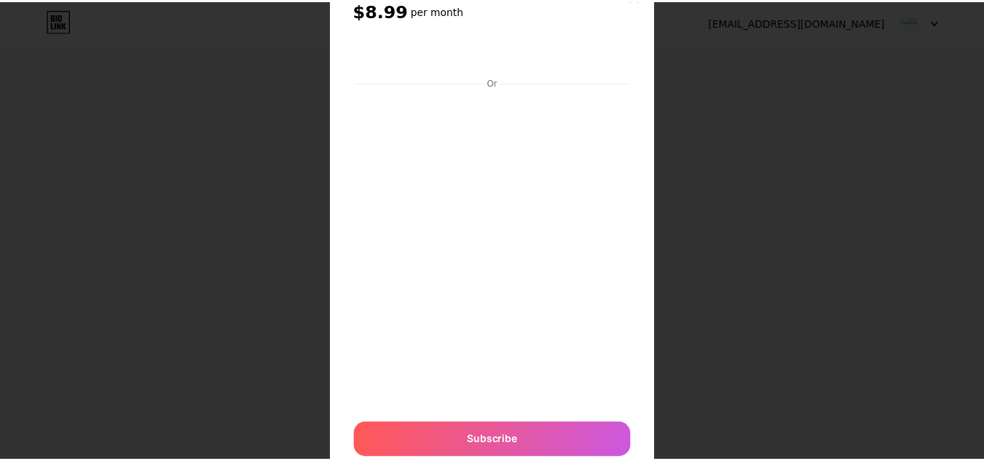
scroll to position [0, 0]
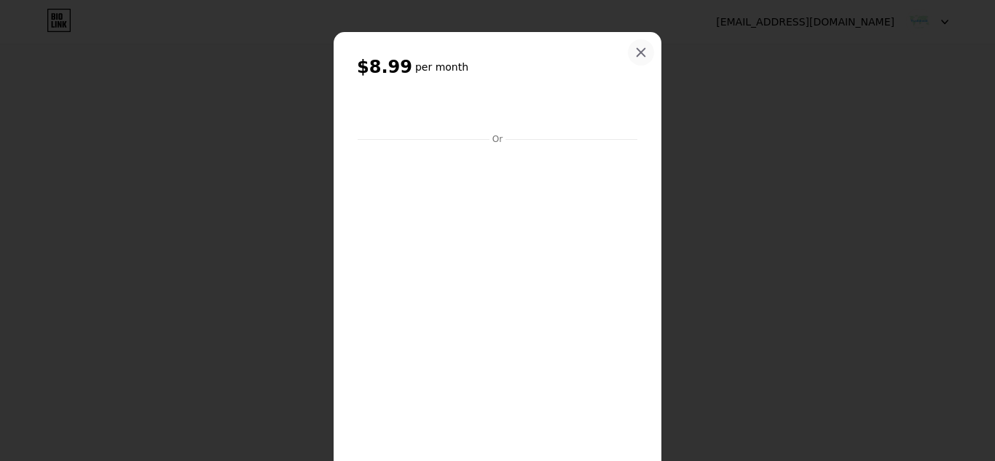
click at [638, 51] on icon at bounding box center [641, 53] width 12 height 12
